Goal: Task Accomplishment & Management: Manage account settings

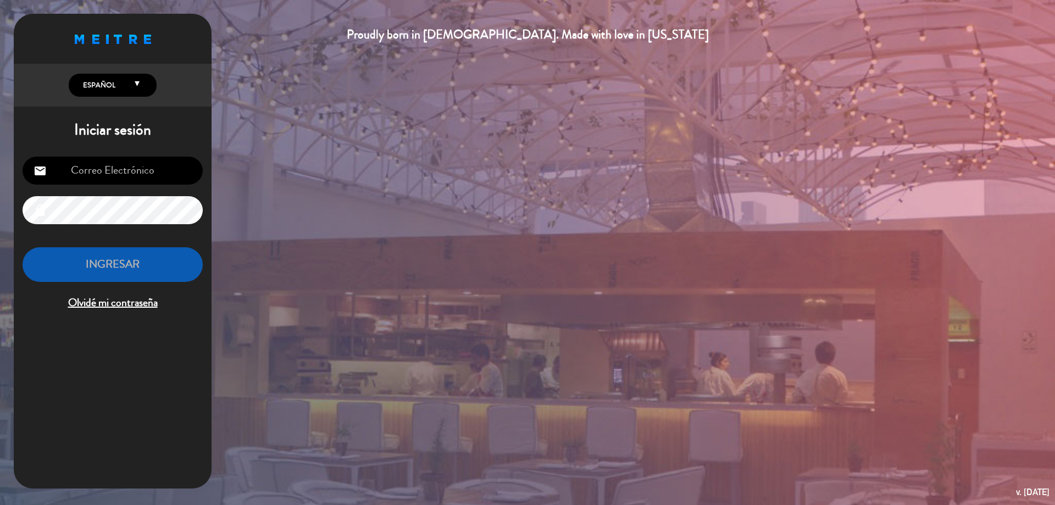
type input "[EMAIL_ADDRESS][DOMAIN_NAME]"
click at [171, 264] on button "INGRESAR" at bounding box center [113, 264] width 180 height 35
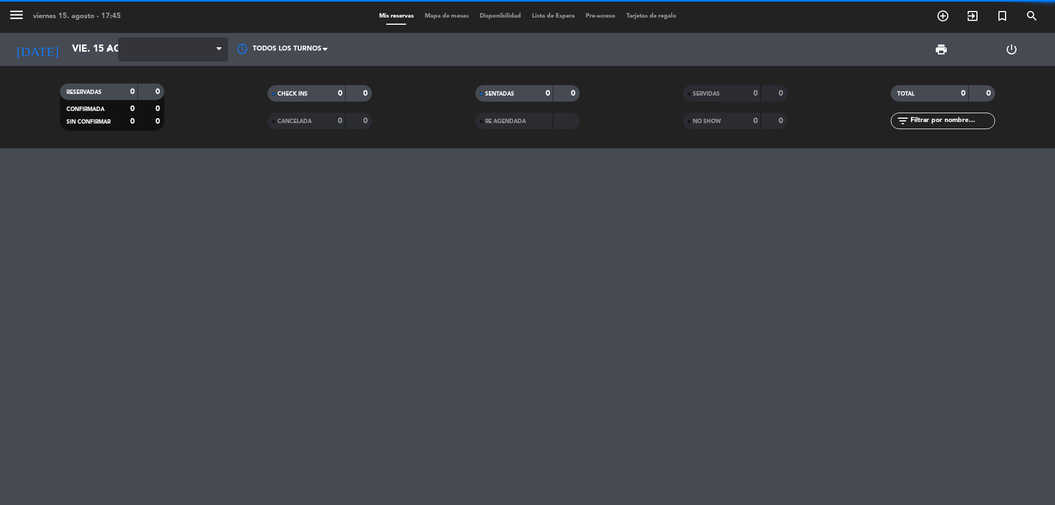
click at [198, 51] on span at bounding box center [173, 49] width 110 height 24
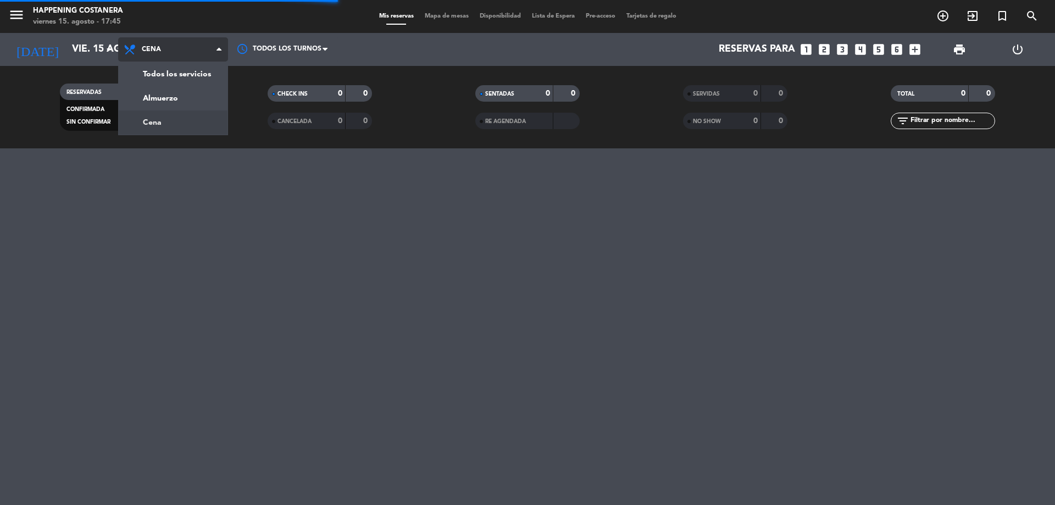
click at [183, 120] on div "menu Happening Costanera viernes 15. agosto - 17:45 Mis reservas Mapa de mesas …" at bounding box center [527, 74] width 1055 height 148
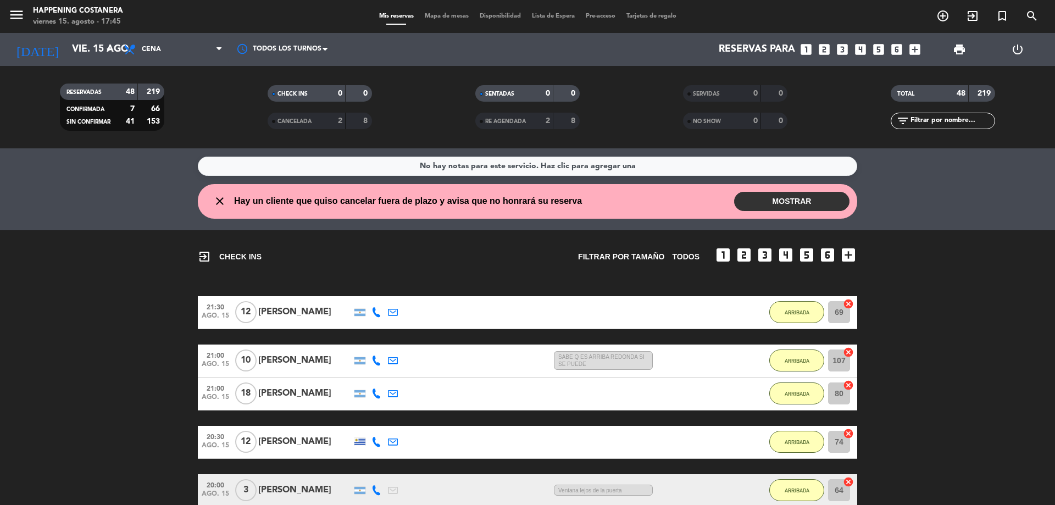
click at [747, 201] on button "MOSTRAR" at bounding box center [791, 201] width 115 height 19
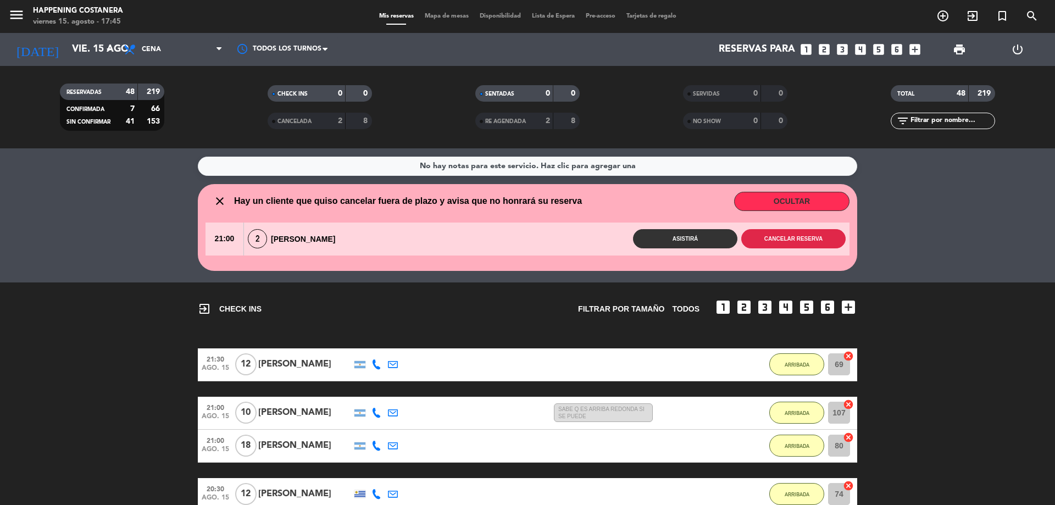
click at [789, 248] on button "Cancelar reserva" at bounding box center [793, 238] width 104 height 19
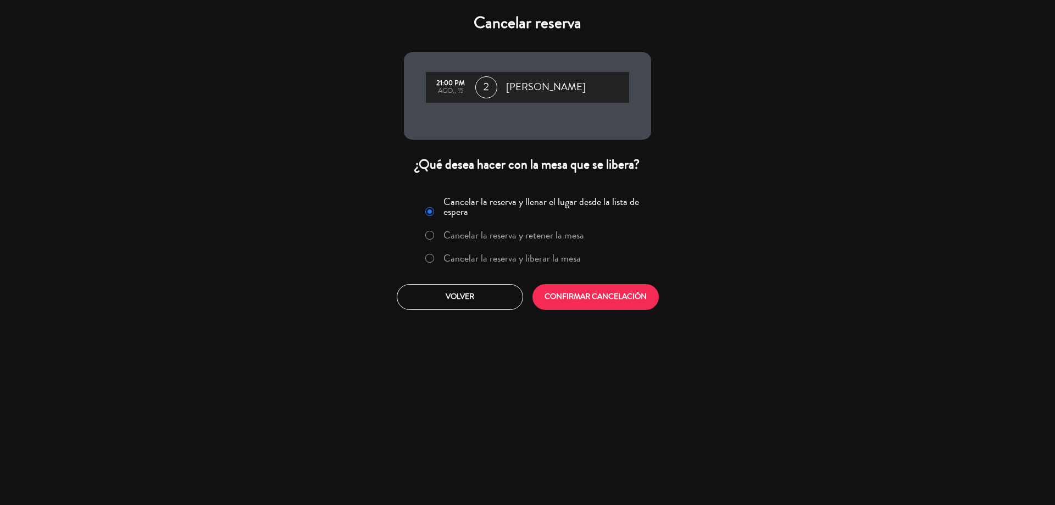
click at [538, 257] on label "Cancelar la reserva y liberar la mesa" at bounding box center [512, 258] width 137 height 10
click at [576, 293] on button "CONFIRMAR CANCELACIÓN" at bounding box center [596, 297] width 126 height 26
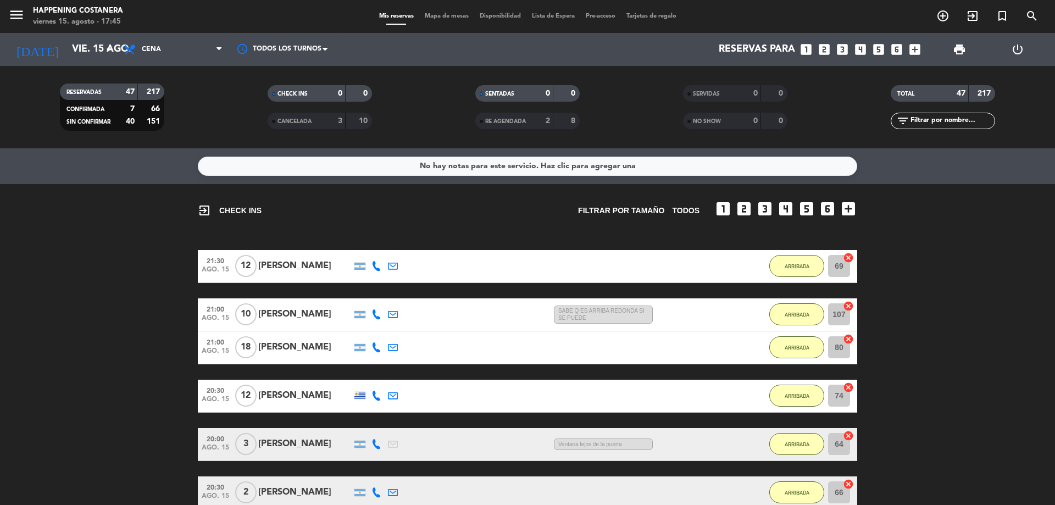
click at [433, 16] on span "Mapa de mesas" at bounding box center [446, 16] width 55 height 6
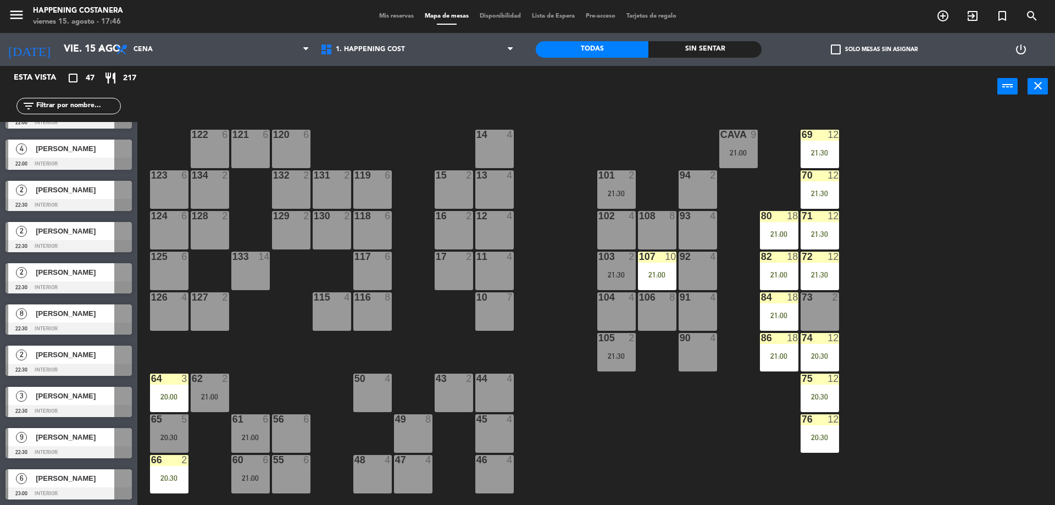
scroll to position [1555, 0]
